Goal: Task Accomplishment & Management: Manage account settings

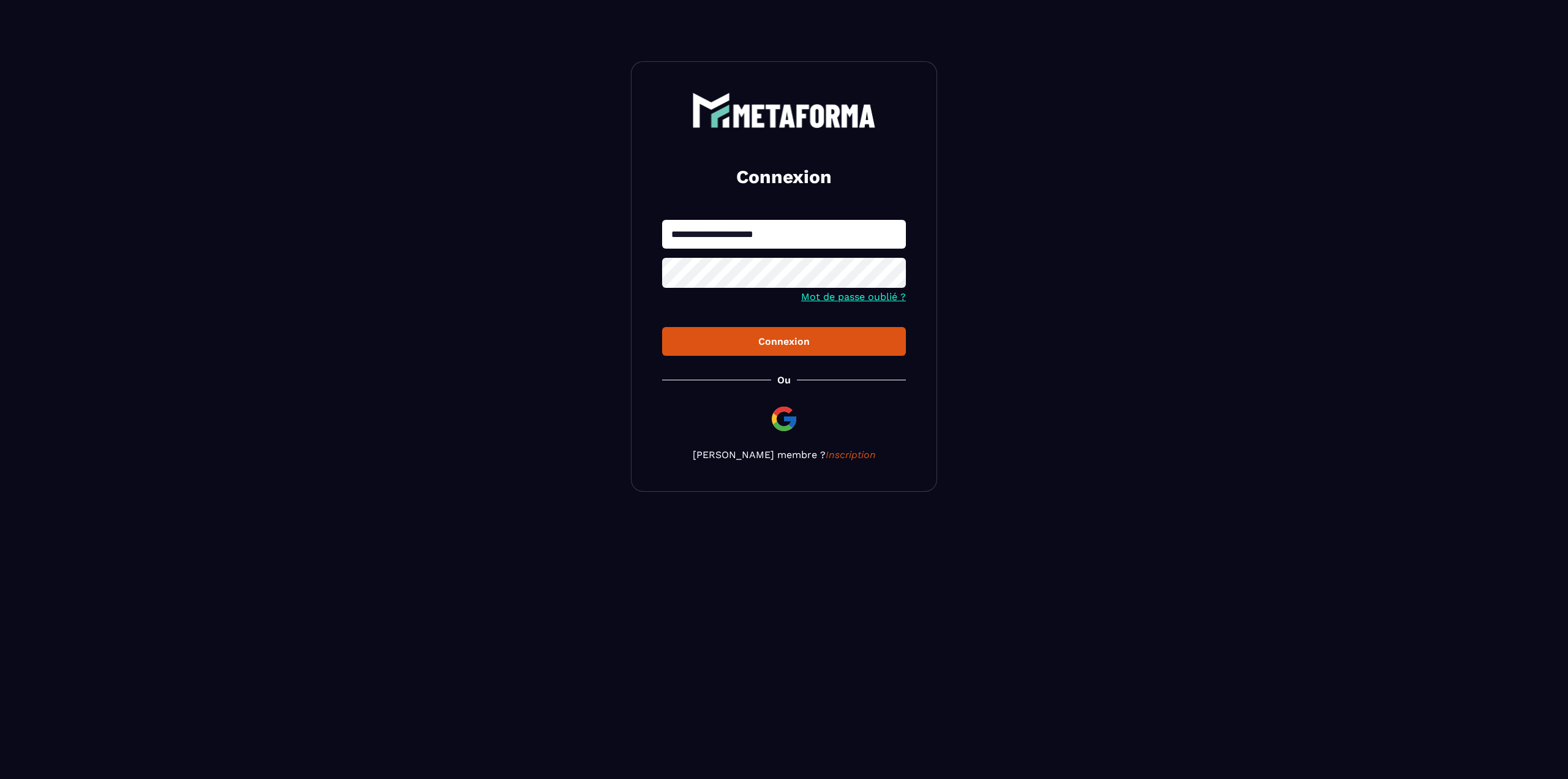
click at [743, 231] on input "**********" at bounding box center [784, 234] width 244 height 29
type input "**********"
click at [662, 327] on button "Connexion" at bounding box center [784, 341] width 244 height 29
